Goal: Communication & Community: Answer question/provide support

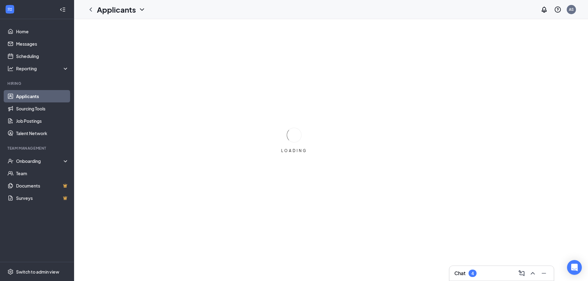
click at [499, 275] on div "Chat 4" at bounding box center [501, 274] width 94 height 10
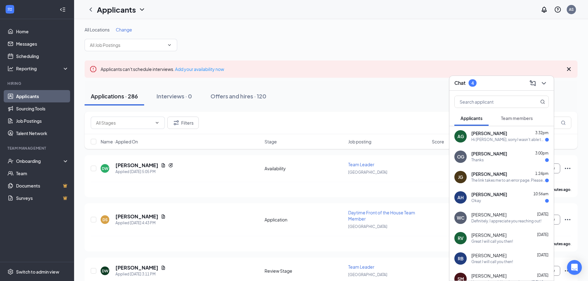
click at [511, 139] on div "Hi [PERSON_NAME], sorry I wasn't able to talk the other day. I'm free [DATE] to…" at bounding box center [508, 139] width 74 height 5
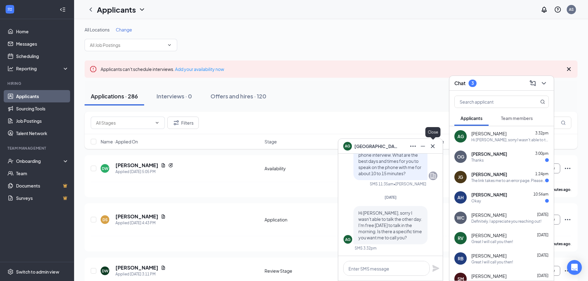
click at [437, 144] on button at bounding box center [433, 146] width 10 height 10
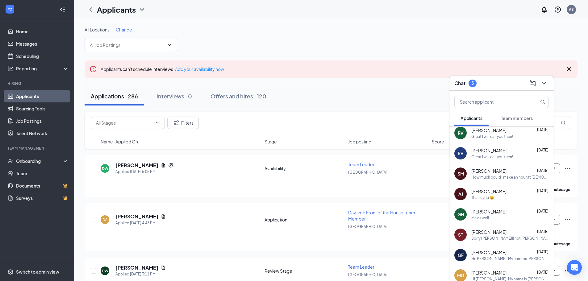
scroll to position [80, 0]
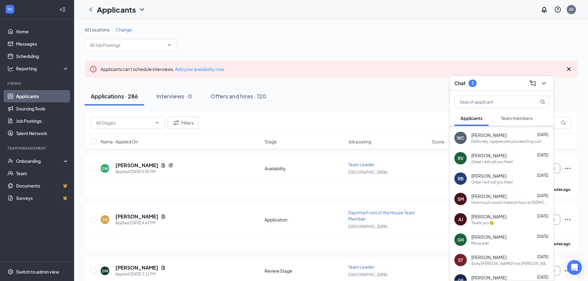
click at [508, 180] on div "Great I will call you then!" at bounding box center [492, 182] width 42 height 5
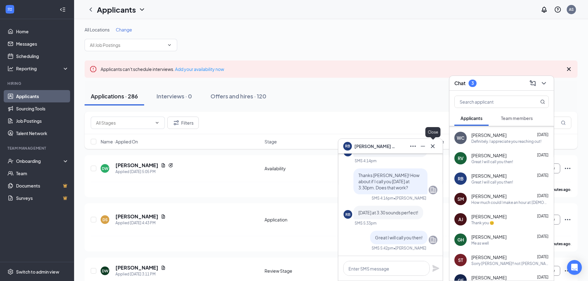
click at [435, 148] on icon "Cross" at bounding box center [432, 146] width 7 height 7
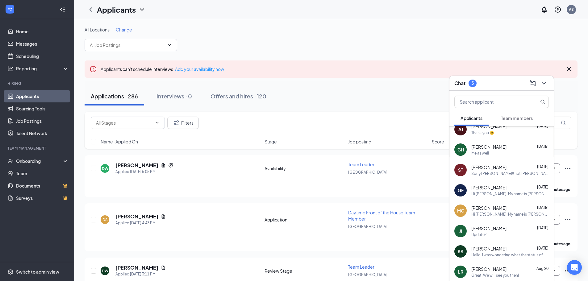
scroll to position [185, 0]
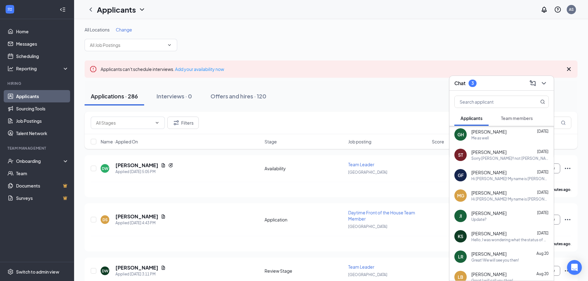
click at [497, 195] on span "[PERSON_NAME]" at bounding box center [488, 193] width 35 height 6
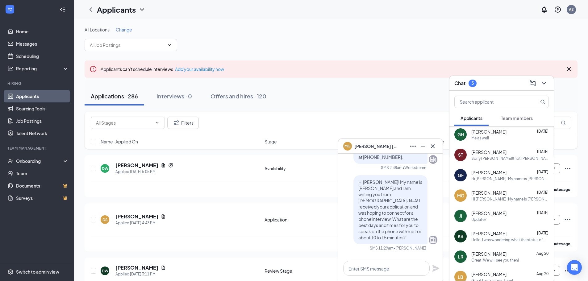
click at [432, 152] on div "MG [PERSON_NAME]" at bounding box center [390, 146] width 104 height 15
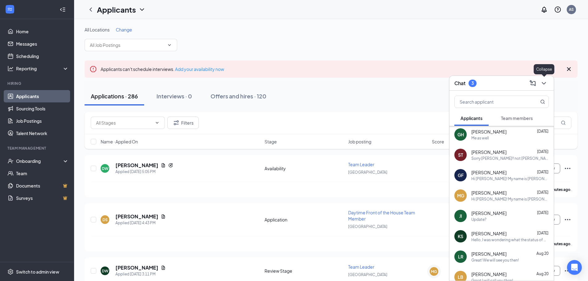
click at [547, 83] on icon "ChevronDown" at bounding box center [543, 83] width 7 height 7
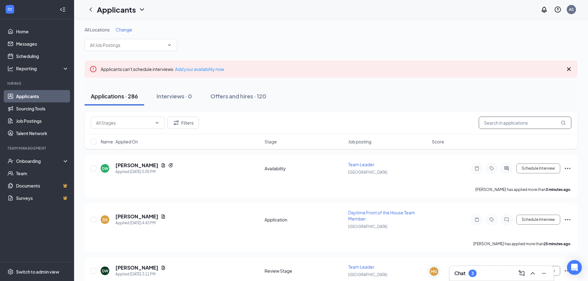
click at [521, 121] on input "text" at bounding box center [525, 123] width 93 height 12
type input "[PERSON_NAME]"
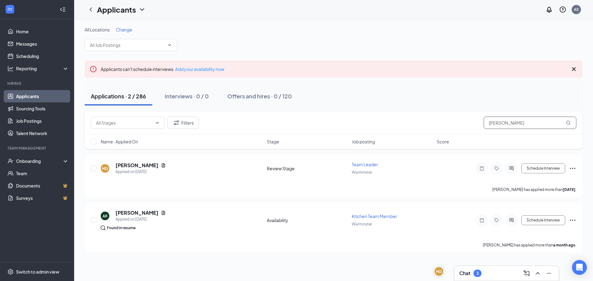
drag, startPoint x: 530, startPoint y: 120, endPoint x: 468, endPoint y: 132, distance: 63.2
click at [468, 132] on div "Filters [PERSON_NAME]" at bounding box center [334, 123] width 498 height 23
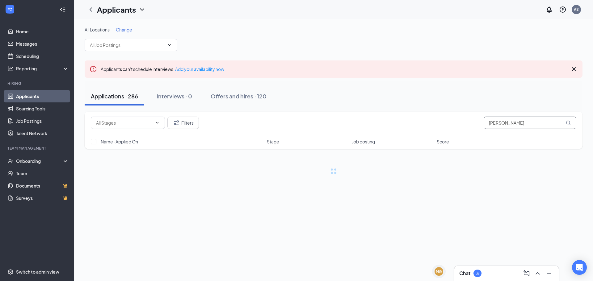
type input "[PERSON_NAME]"
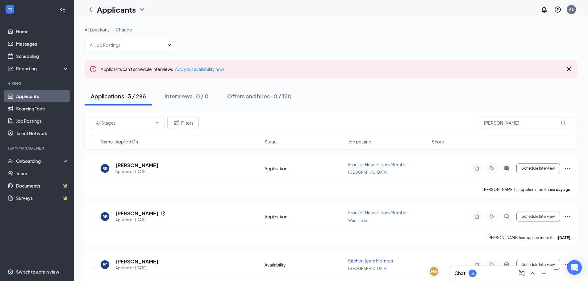
click at [468, 271] on div "Chat 3" at bounding box center [465, 273] width 22 height 7
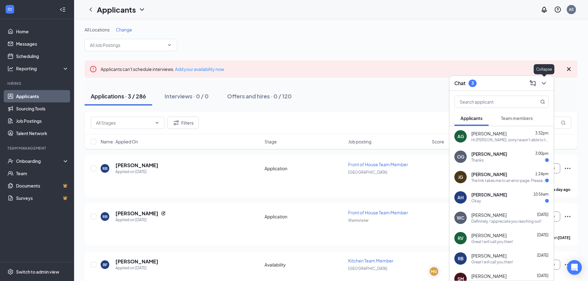
drag, startPoint x: 546, startPoint y: 87, endPoint x: 543, endPoint y: 90, distance: 3.5
click at [546, 87] on button at bounding box center [544, 83] width 10 height 10
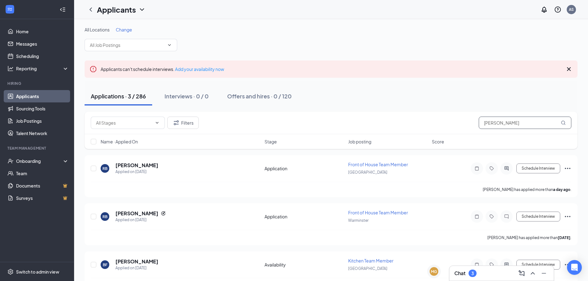
drag, startPoint x: 519, startPoint y: 120, endPoint x: 366, endPoint y: 146, distance: 154.5
click at [368, 146] on div "Filters [PERSON_NAME] Name · Applied On Stage Job posting Score" at bounding box center [331, 130] width 493 height 37
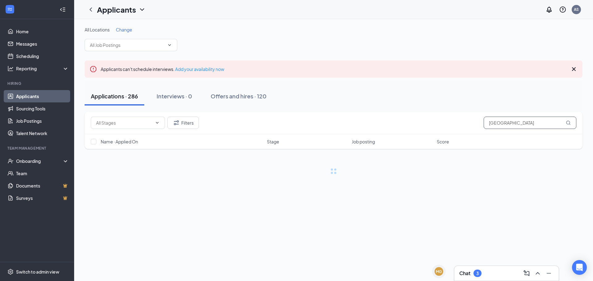
type input "[GEOGRAPHIC_DATA]"
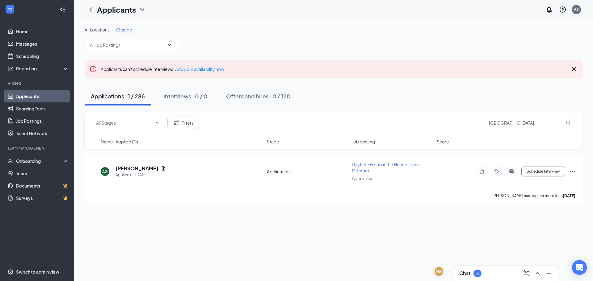
click at [469, 271] on h3 "Chat" at bounding box center [464, 273] width 11 height 7
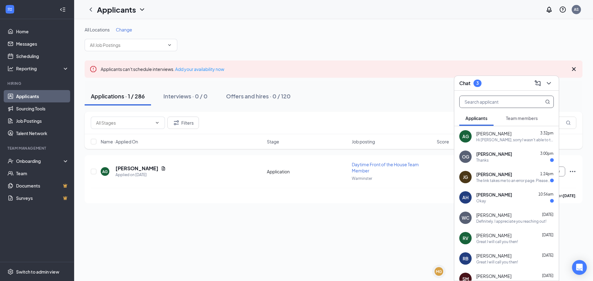
click at [496, 103] on input "text" at bounding box center [495, 102] width 73 height 12
click at [479, 101] on input "text" at bounding box center [495, 102] width 73 height 12
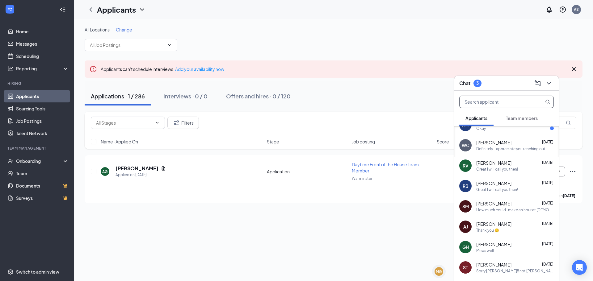
scroll to position [62, 0]
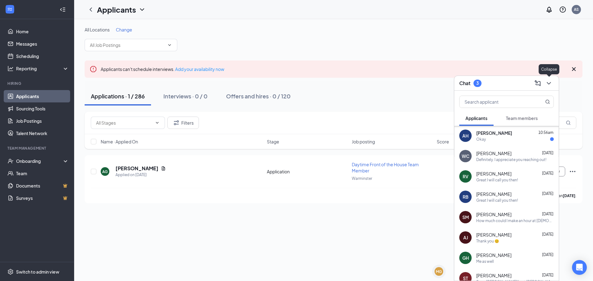
click at [550, 85] on icon "ChevronDown" at bounding box center [548, 83] width 7 height 7
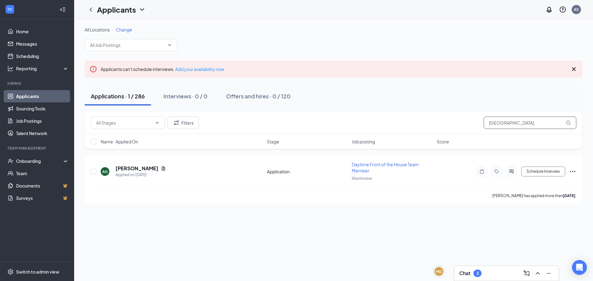
drag, startPoint x: 537, startPoint y: 123, endPoint x: 507, endPoint y: 119, distance: 31.0
click at [507, 119] on input "[GEOGRAPHIC_DATA]" at bounding box center [529, 123] width 93 height 12
click at [486, 275] on div "Chat 3" at bounding box center [506, 274] width 94 height 10
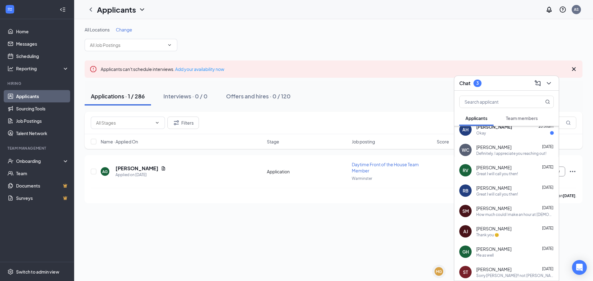
scroll to position [93, 0]
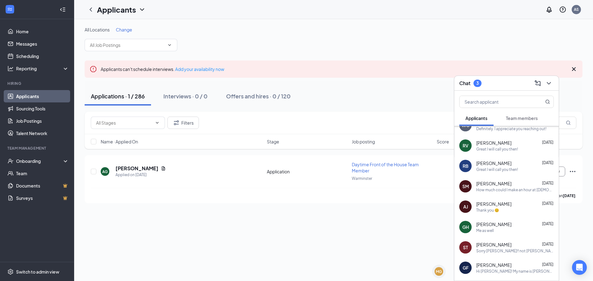
click at [509, 204] on div "[PERSON_NAME] [DATE]" at bounding box center [514, 204] width 77 height 6
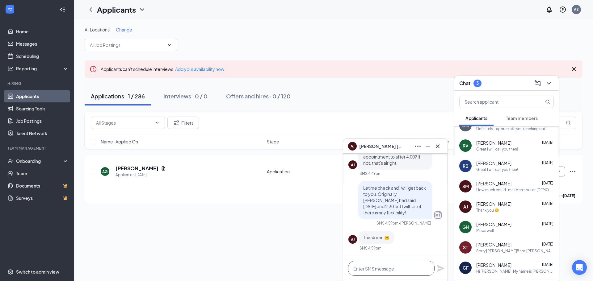
click at [383, 272] on textarea at bounding box center [391, 268] width 86 height 15
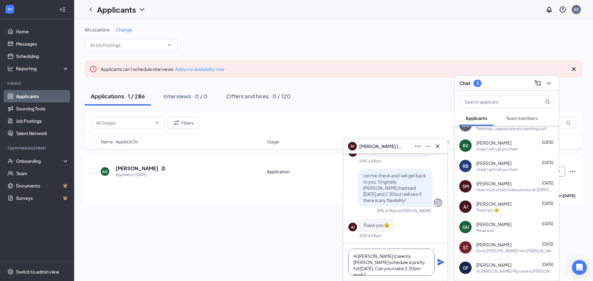
type textarea "Hi [PERSON_NAME] it seems [PERSON_NAME] schedule is pretty full [DATE]. Can you…"
click at [442, 264] on icon "Plane" at bounding box center [440, 262] width 7 height 7
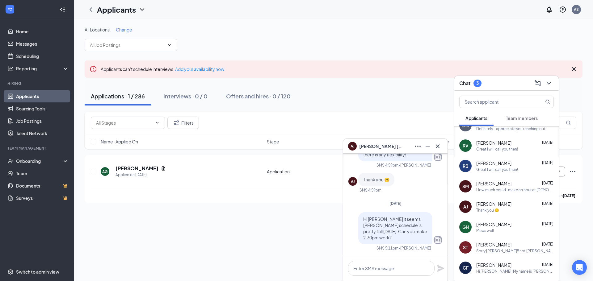
scroll to position [0, 0]
click at [441, 146] on icon "Cross" at bounding box center [437, 146] width 7 height 7
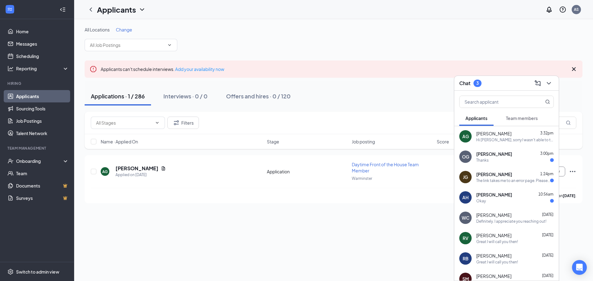
click at [532, 173] on div "[PERSON_NAME] 1:24pm" at bounding box center [514, 174] width 77 height 6
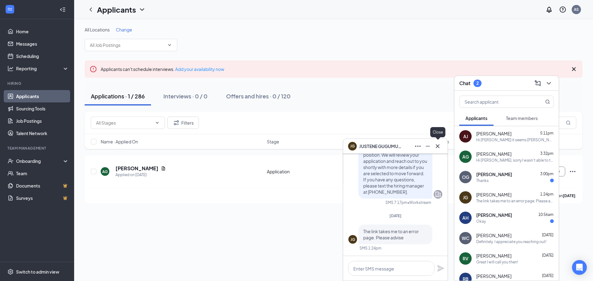
click at [440, 146] on icon "Cross" at bounding box center [437, 146] width 7 height 7
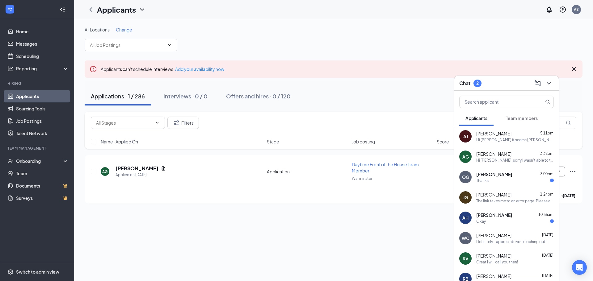
click at [487, 173] on span "[PERSON_NAME]" at bounding box center [494, 174] width 36 height 6
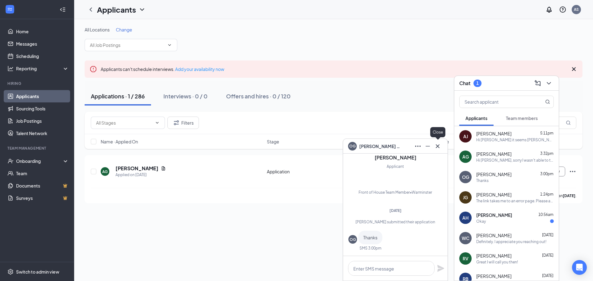
click at [437, 147] on icon "Cross" at bounding box center [437, 146] width 7 height 7
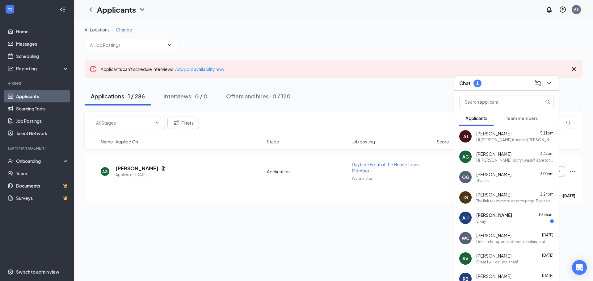
click at [489, 222] on div "Okay" at bounding box center [514, 221] width 77 height 5
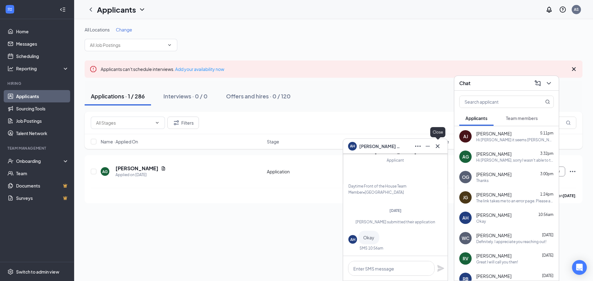
click at [438, 146] on icon "Cross" at bounding box center [437, 146] width 7 height 7
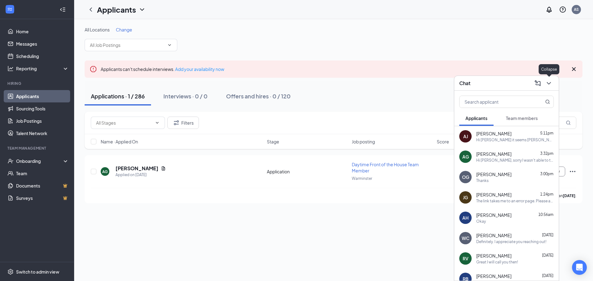
click at [550, 85] on icon "ChevronDown" at bounding box center [548, 83] width 7 height 7
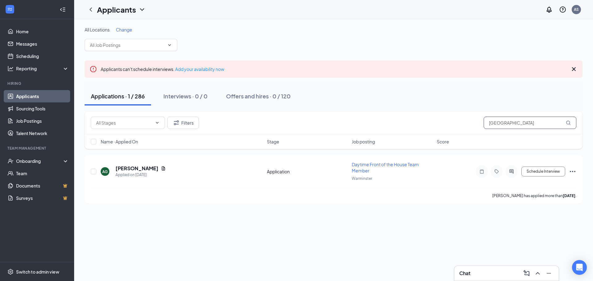
drag, startPoint x: 511, startPoint y: 124, endPoint x: 409, endPoint y: 130, distance: 102.4
click at [409, 130] on div "Filters [GEOGRAPHIC_DATA]" at bounding box center [334, 123] width 498 height 23
type input "h"
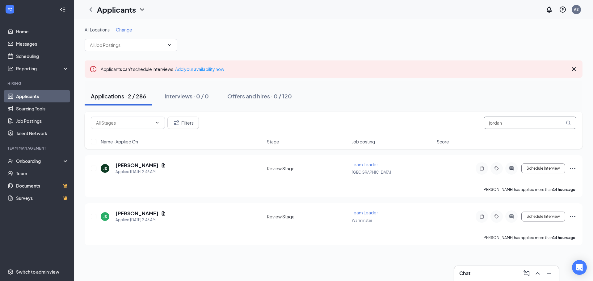
type input "jordan"
click at [395, 105] on div "Applications · 2 / 286 Interviews · 0 / 0 Offers and hires · 0 / 120" at bounding box center [334, 96] width 498 height 19
click at [401, 57] on div "All Locations Change Applicants can't schedule interviews. Add your availabilit…" at bounding box center [334, 136] width 498 height 219
